Goal: Task Accomplishment & Management: Manage account settings

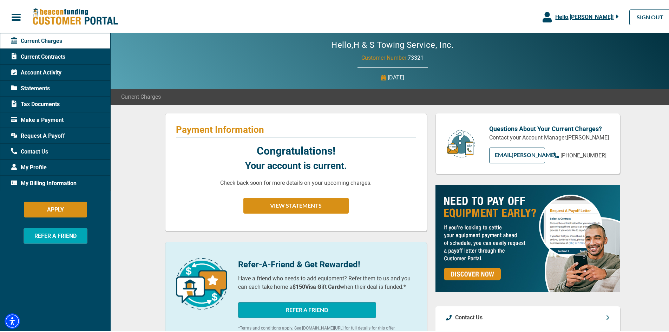
click at [37, 86] on span "Statements" at bounding box center [30, 87] width 39 height 8
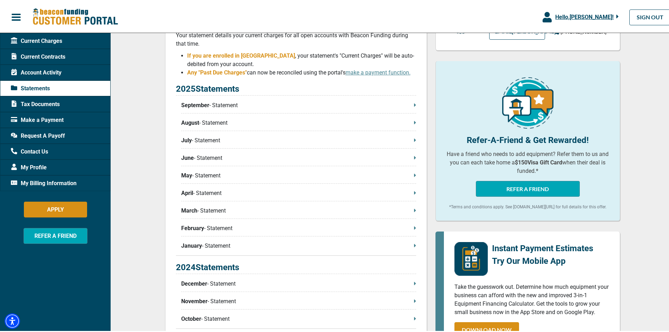
scroll to position [140, 0]
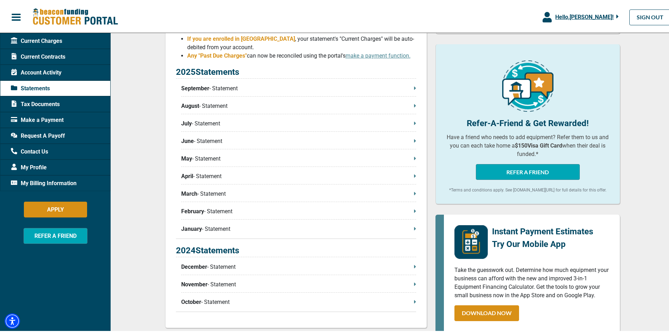
click at [222, 88] on p "September - Statement" at bounding box center [298, 87] width 235 height 8
click at [52, 39] on span "Current Charges" at bounding box center [36, 39] width 51 height 8
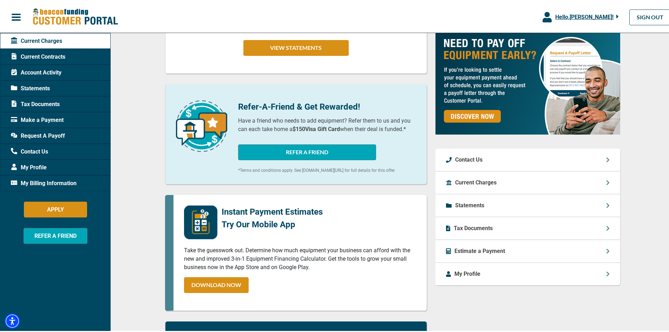
scroll to position [145, 0]
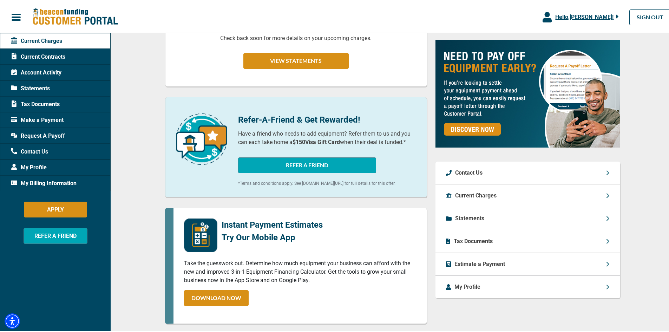
click at [570, 199] on div "Current Charges" at bounding box center [527, 194] width 185 height 23
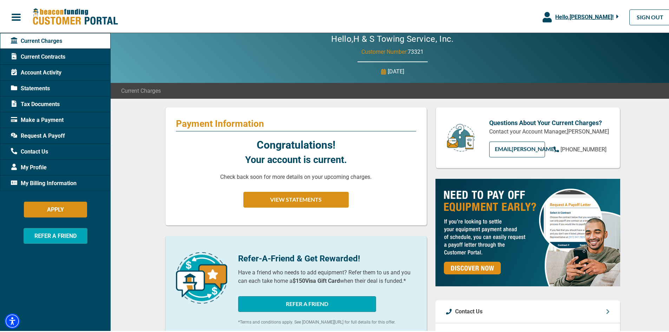
scroll to position [0, 0]
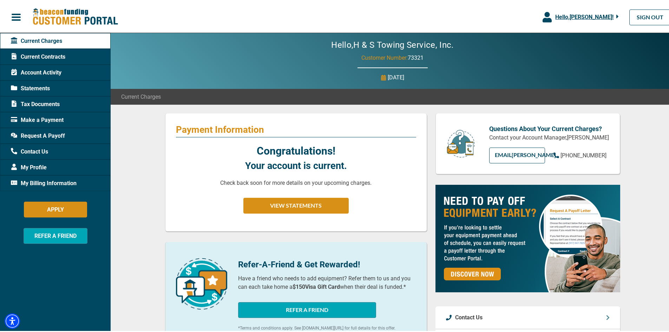
click at [47, 42] on span "Current Charges" at bounding box center [36, 39] width 51 height 8
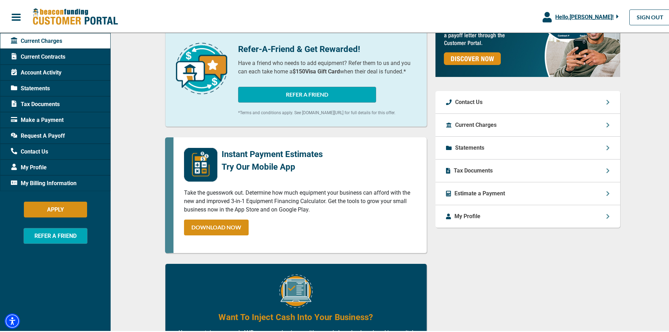
scroll to position [211, 0]
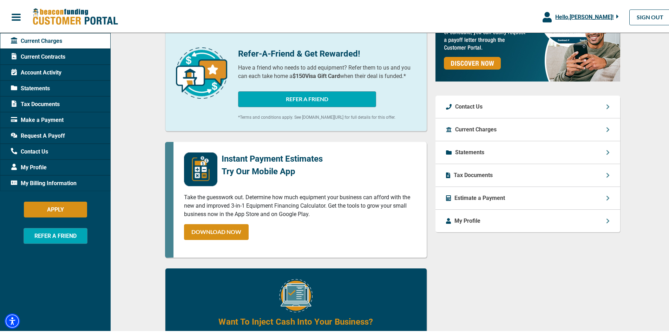
click at [606, 128] on icon at bounding box center [608, 128] width 4 height 6
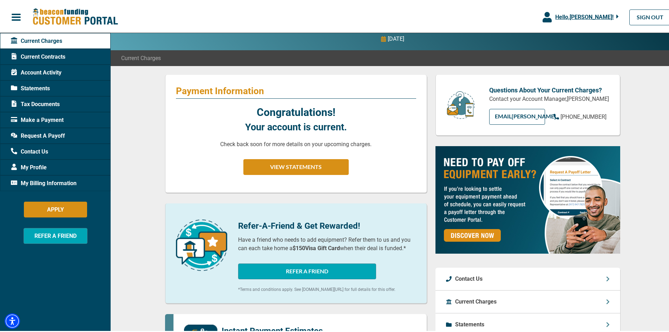
scroll to position [0, 0]
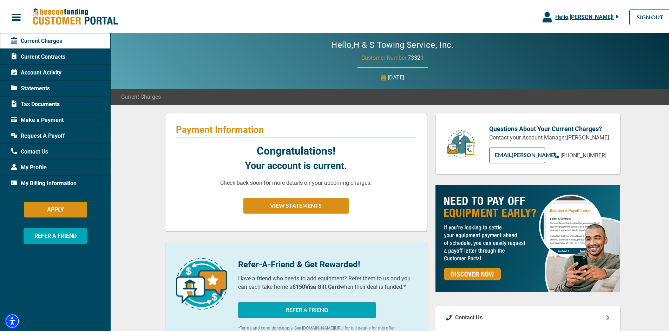
click at [44, 73] on span "Account Activity" at bounding box center [36, 71] width 51 height 8
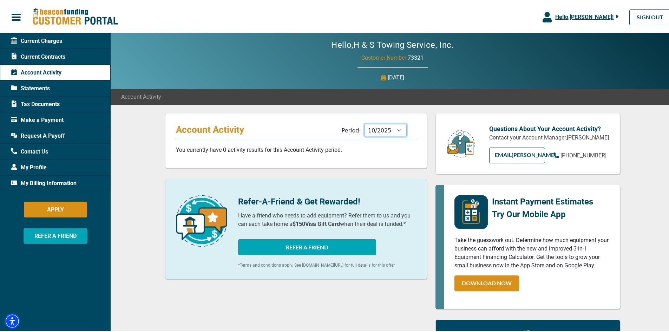
click at [394, 130] on select "11/2025 10/2025 09/2025 08/2025 07/2025 06/2025 05/2025 04/2025 03/2025 02/2025…" at bounding box center [385, 128] width 42 height 12
select select "11/2025"
click at [364, 122] on select "11/2025 10/2025 09/2025 08/2025 07/2025 06/2025 05/2025 04/2025 03/2025 02/2025…" at bounding box center [385, 128] width 42 height 12
click at [31, 88] on span "Statements" at bounding box center [30, 87] width 39 height 8
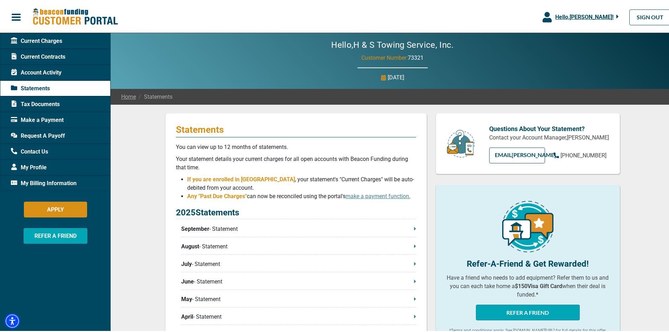
click at [568, 16] on span "Hello, [PERSON_NAME] !" at bounding box center [584, 15] width 58 height 7
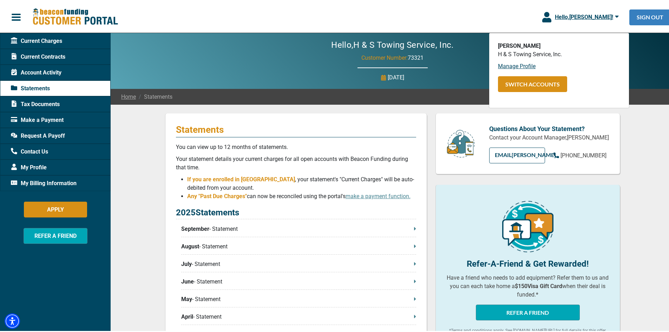
click at [650, 16] on link "SIGN OUT" at bounding box center [649, 16] width 41 height 16
